Goal: Task Accomplishment & Management: Use online tool/utility

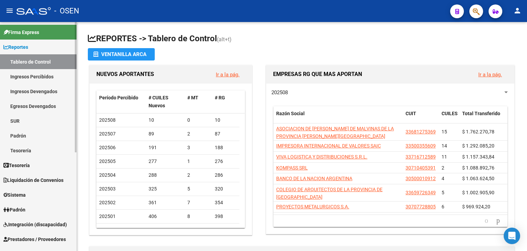
click at [27, 169] on span "Tesorería" at bounding box center [16, 165] width 26 height 8
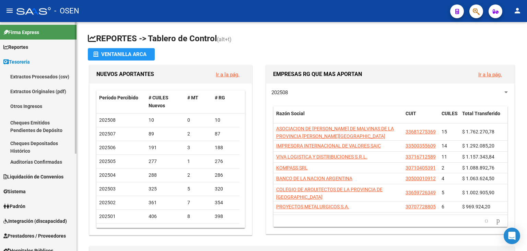
click at [43, 162] on link "Auditorías Confirmadas" at bounding box center [38, 161] width 77 height 15
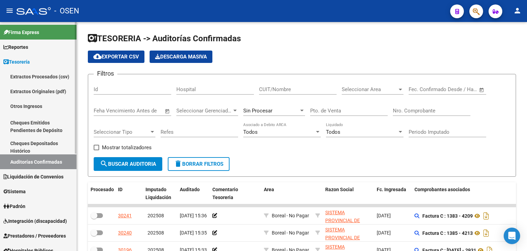
click at [26, 236] on span "Prestadores / Proveedores" at bounding box center [34, 236] width 62 height 8
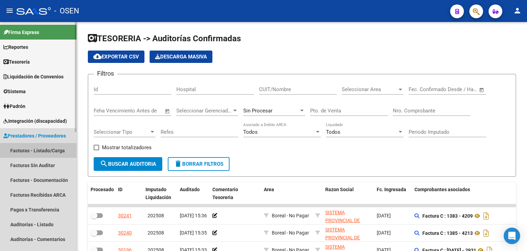
click at [42, 148] on link "Facturas - Listado/Carga" at bounding box center [38, 150] width 77 height 15
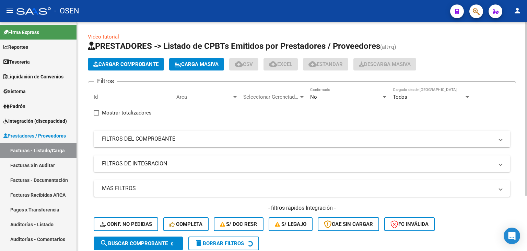
click at [352, 144] on mat-expansion-panel-header "FILTROS DEL COMPROBANTE" at bounding box center [302, 138] width 417 height 16
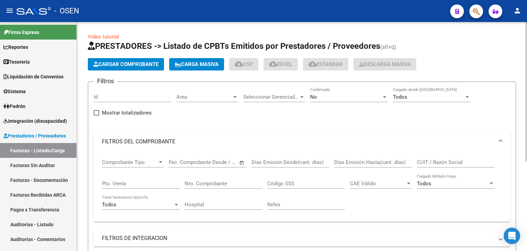
click at [341, 101] on div "No Confirmado" at bounding box center [349, 94] width 78 height 15
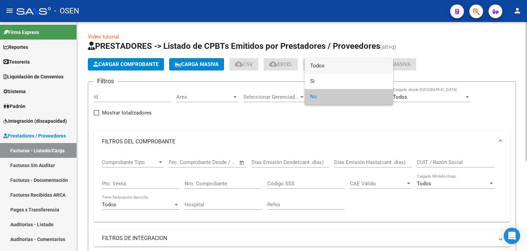
click at [325, 70] on span "Todos" at bounding box center [349, 65] width 78 height 15
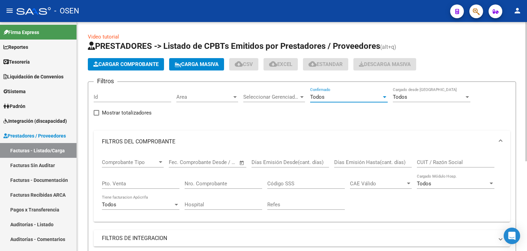
click at [427, 163] on input "CUIT / Razón Social" at bounding box center [456, 162] width 78 height 6
paste input "27-16902537-7"
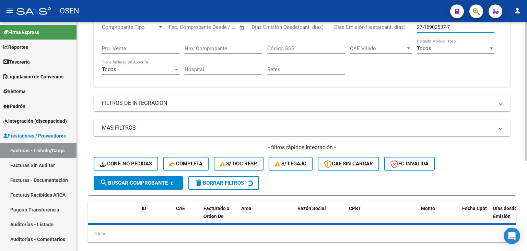
scroll to position [137, 0]
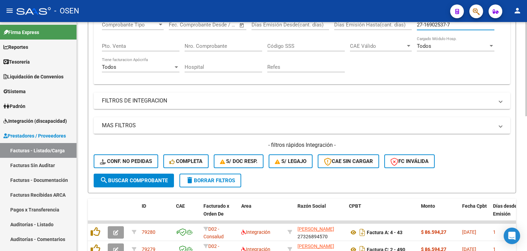
click at [141, 185] on button "search Buscar Comprobante" at bounding box center [134, 180] width 80 height 14
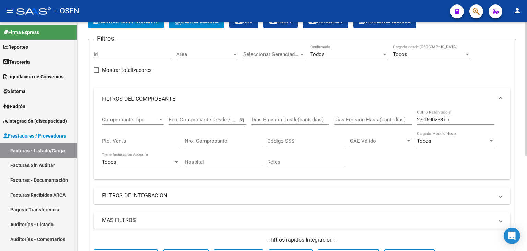
scroll to position [34, 0]
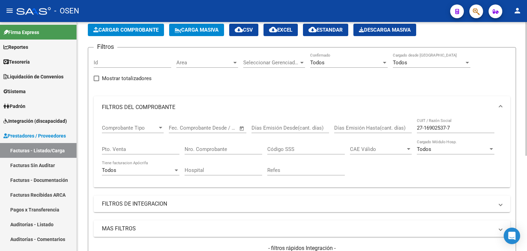
click at [424, 127] on input "27-16902537-7" at bounding box center [456, 128] width 78 height 6
click at [448, 127] on input "2716902537-7" at bounding box center [456, 128] width 78 height 6
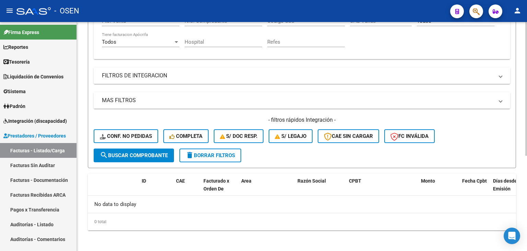
click at [140, 158] on button "search Buscar Comprobante" at bounding box center [134, 155] width 80 height 14
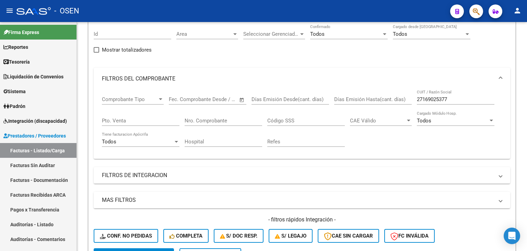
scroll to position [59, 0]
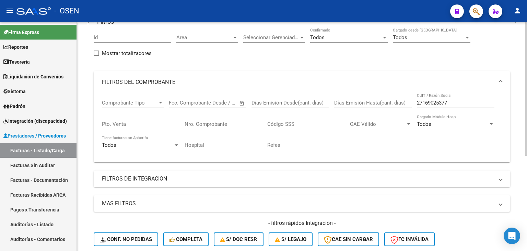
click at [446, 102] on input "27169025377" at bounding box center [456, 103] width 78 height 6
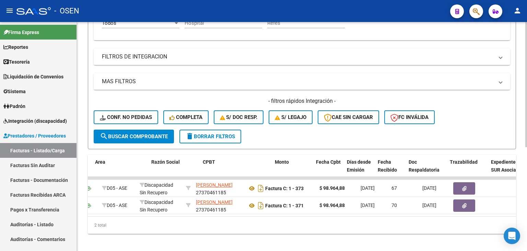
scroll to position [0, 0]
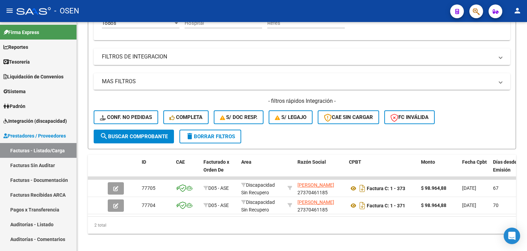
type input "[PERSON_NAME]"
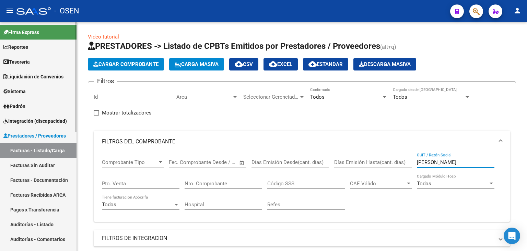
click at [36, 66] on link "Tesorería" at bounding box center [38, 61] width 77 height 15
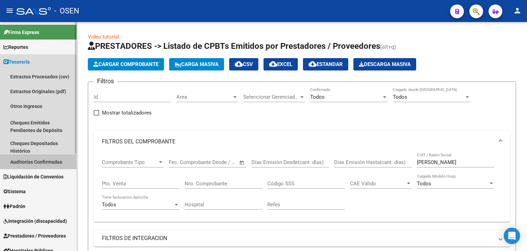
click at [58, 158] on link "Auditorías Confirmadas" at bounding box center [38, 161] width 77 height 15
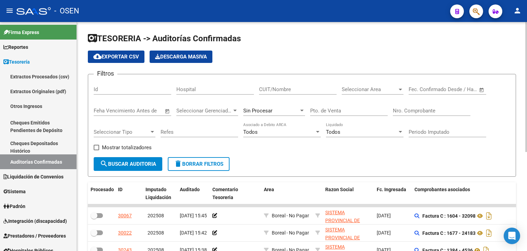
click at [484, 93] on span "Open calendar" at bounding box center [482, 89] width 16 height 16
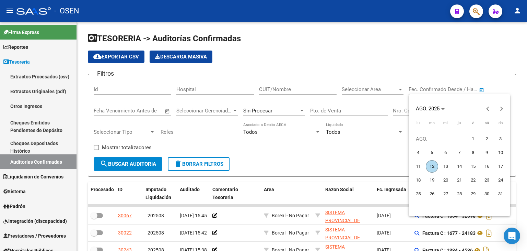
click at [473, 149] on span "8" at bounding box center [473, 152] width 12 height 12
type input "[DATE]"
click at [421, 167] on span "11" at bounding box center [418, 166] width 12 height 12
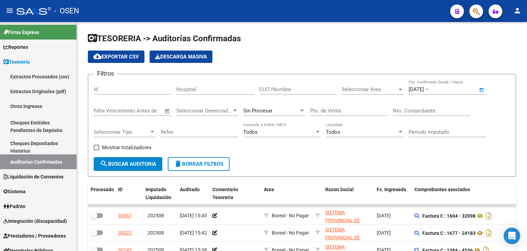
type input "[DATE]"
click at [380, 70] on app-list-header "TESORERIA -> Auditorías Confirmadas cloud_download Exportar CSV Descarga Masiva…" at bounding box center [302, 105] width 428 height 144
click at [377, 86] on span "Seleccionar Area" at bounding box center [370, 89] width 56 height 6
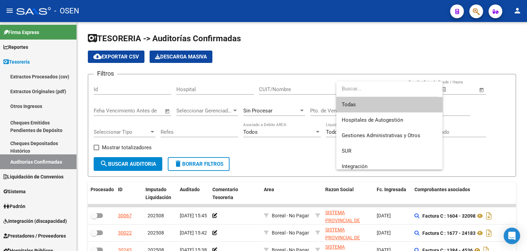
click at [370, 41] on div at bounding box center [263, 125] width 527 height 251
